Goal: Task Accomplishment & Management: Use online tool/utility

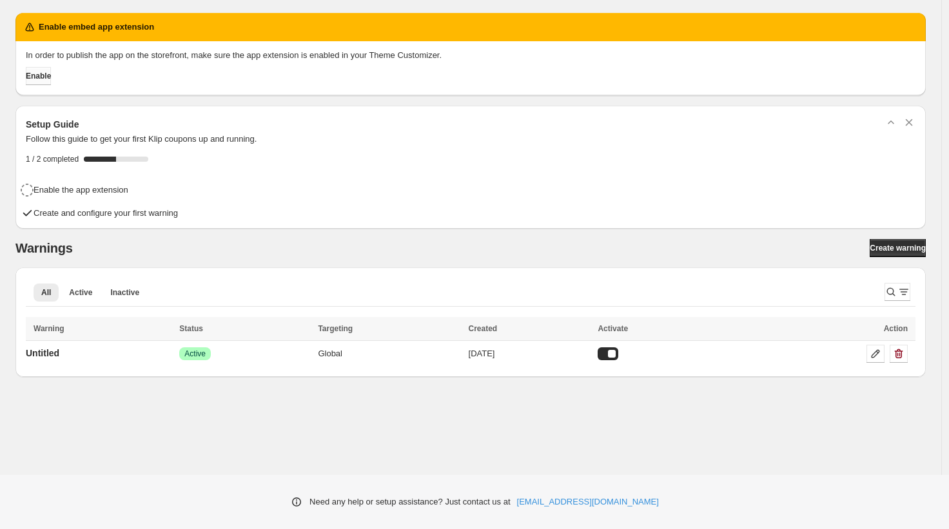
click at [50, 71] on button "Enable" at bounding box center [38, 76] width 25 height 18
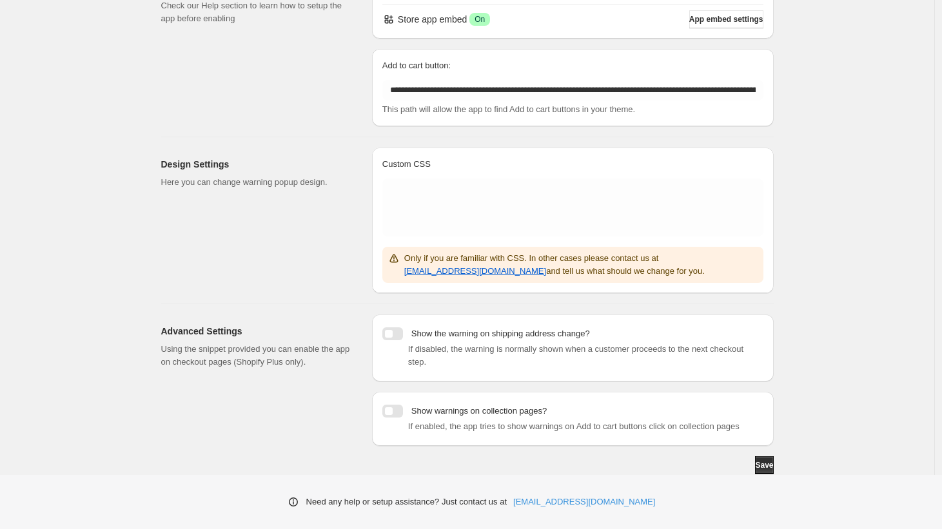
scroll to position [140, 0]
click at [761, 464] on span "Save" at bounding box center [764, 465] width 18 height 10
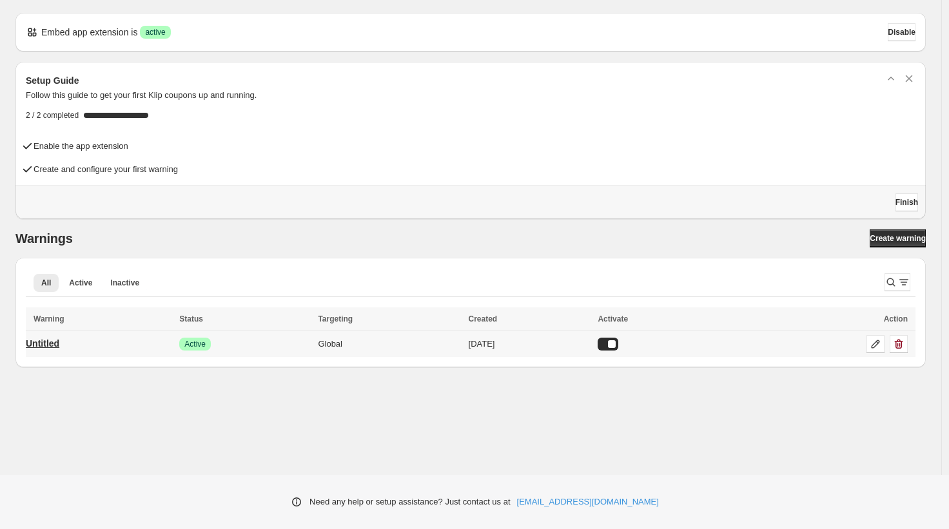
click at [57, 341] on p "Untitled" at bounding box center [43, 343] width 34 height 13
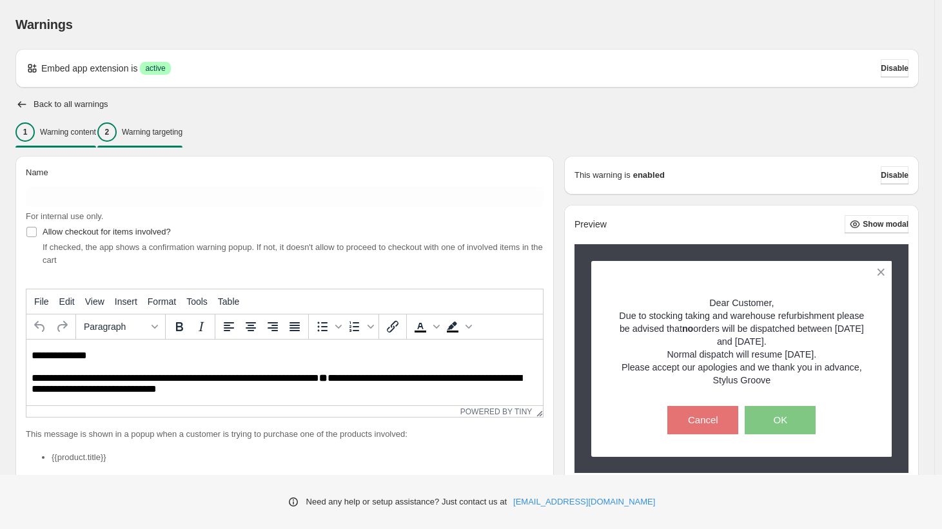
click at [172, 132] on p "Warning targeting" at bounding box center [152, 132] width 61 height 10
